Goal: Information Seeking & Learning: Learn about a topic

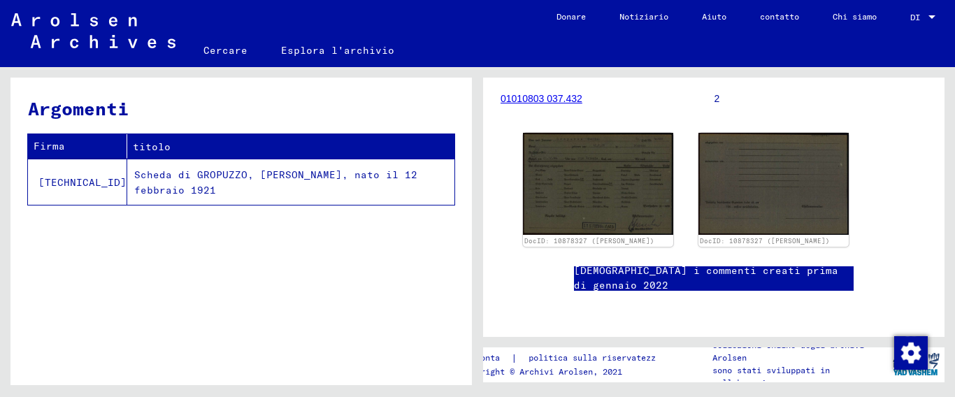
scroll to position [140, 0]
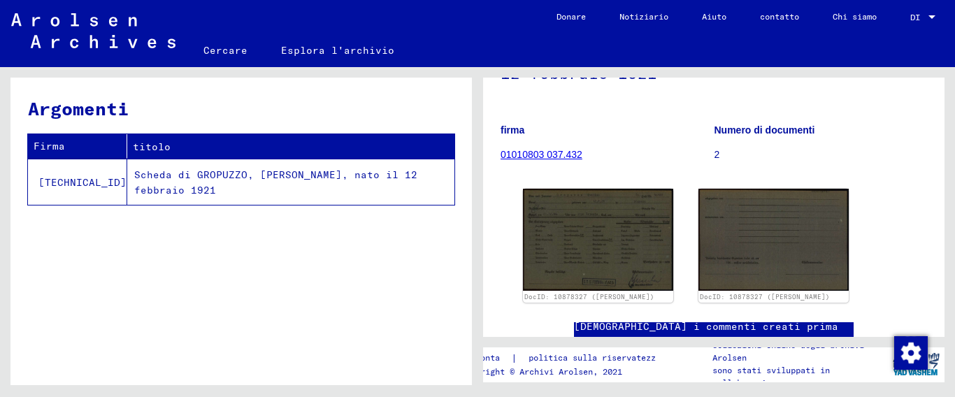
click at [545, 155] on font "01010803 037.432" at bounding box center [542, 154] width 82 height 11
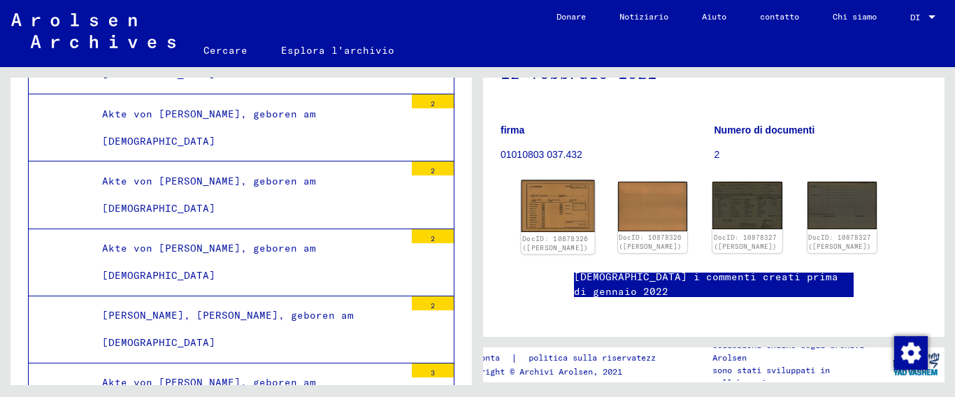
click at [549, 198] on img at bounding box center [558, 206] width 73 height 52
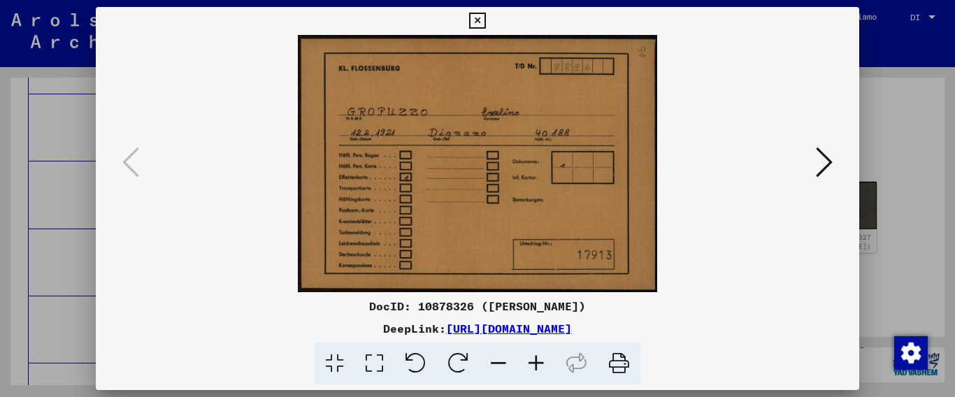
click at [824, 159] on icon at bounding box center [824, 162] width 17 height 34
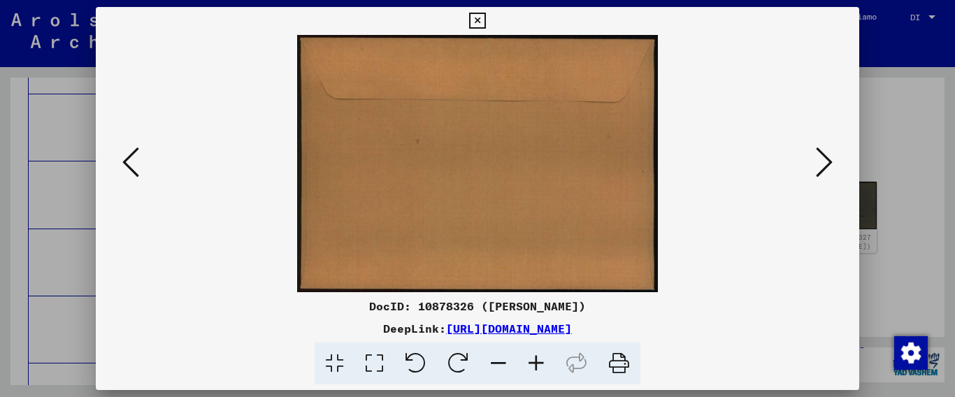
click at [824, 158] on icon at bounding box center [824, 162] width 17 height 34
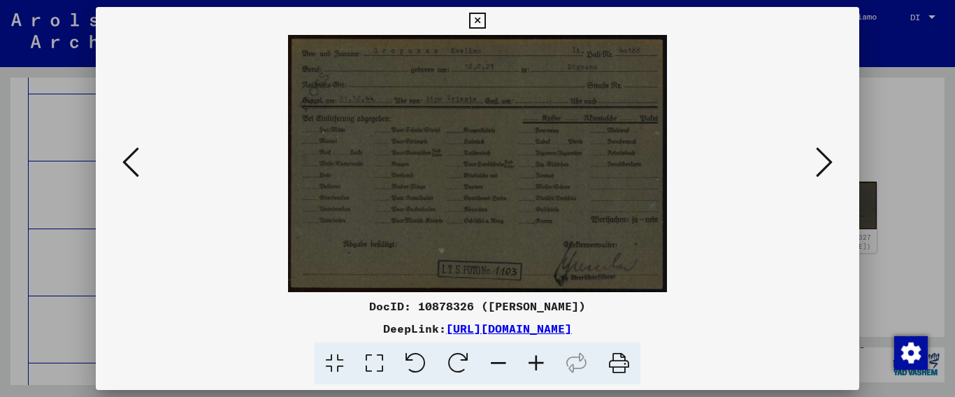
click at [824, 158] on icon at bounding box center [824, 162] width 17 height 34
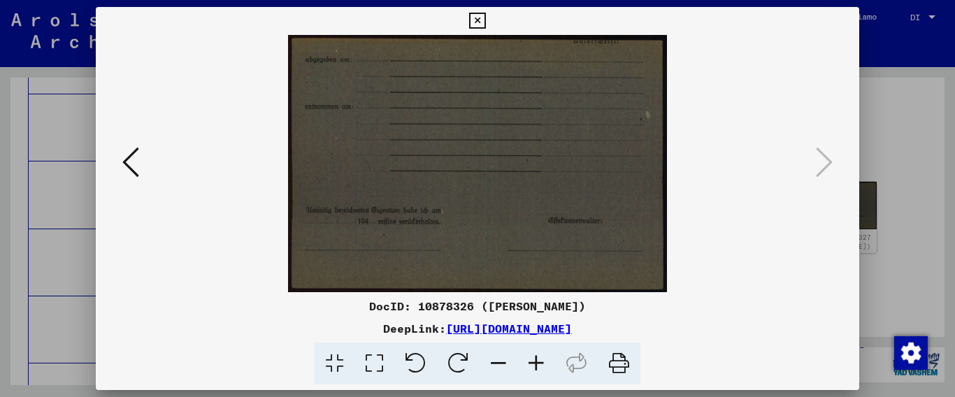
click at [824, 158] on icon at bounding box center [824, 162] width 17 height 34
click at [131, 167] on icon at bounding box center [130, 162] width 17 height 34
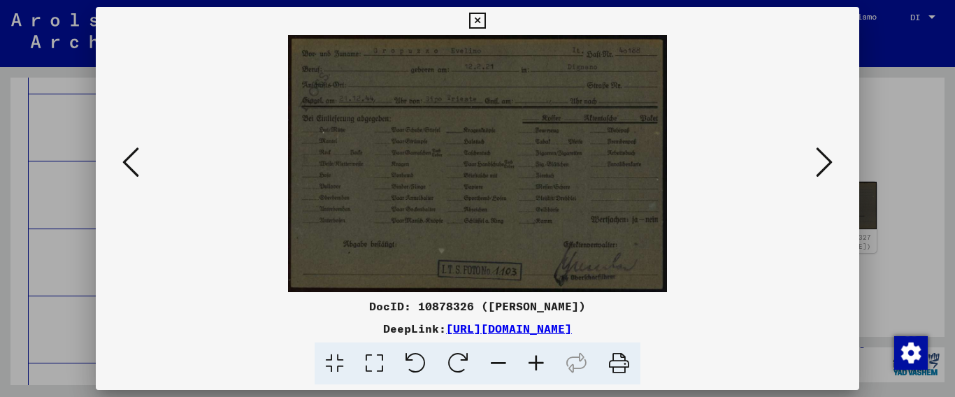
click at [131, 167] on icon at bounding box center [130, 162] width 17 height 34
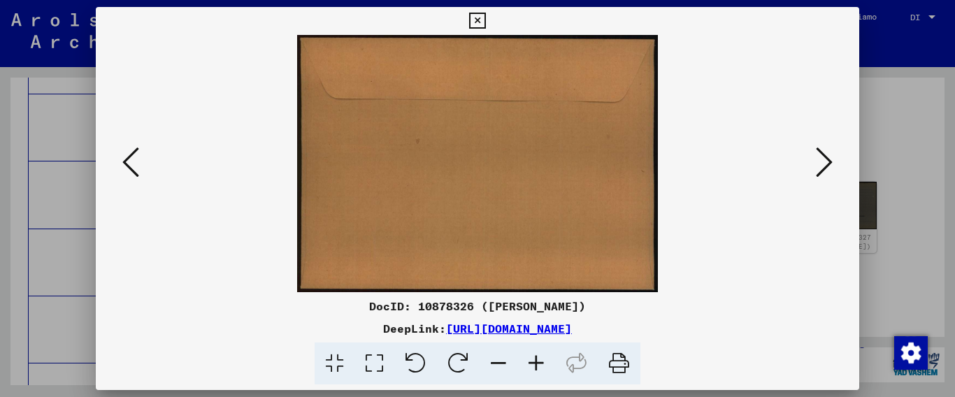
click at [131, 167] on icon at bounding box center [130, 162] width 17 height 34
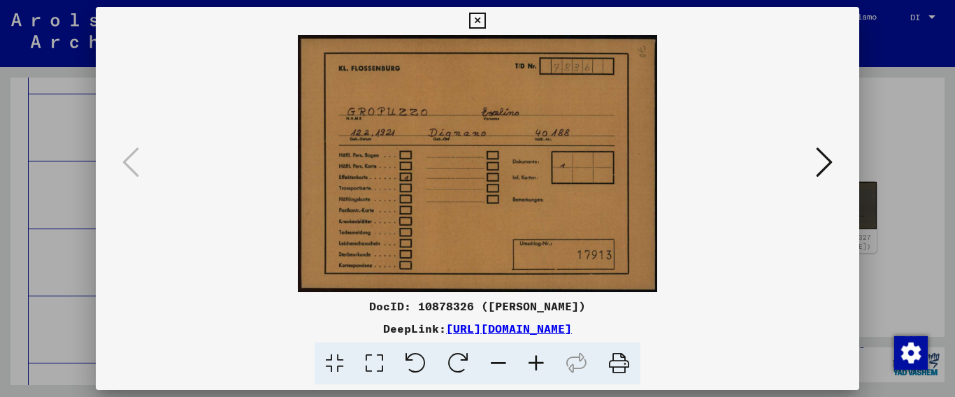
click at [131, 167] on icon at bounding box center [130, 162] width 17 height 34
click at [485, 17] on icon at bounding box center [477, 21] width 16 height 17
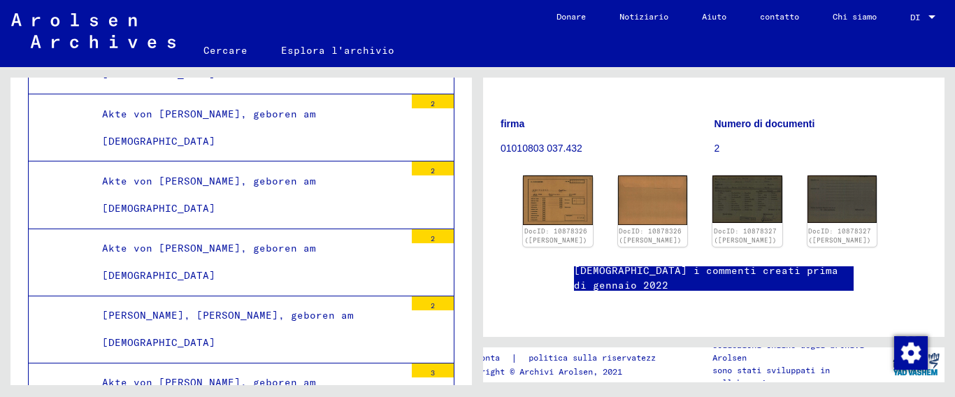
scroll to position [140, 0]
